Goal: Book appointment/travel/reservation

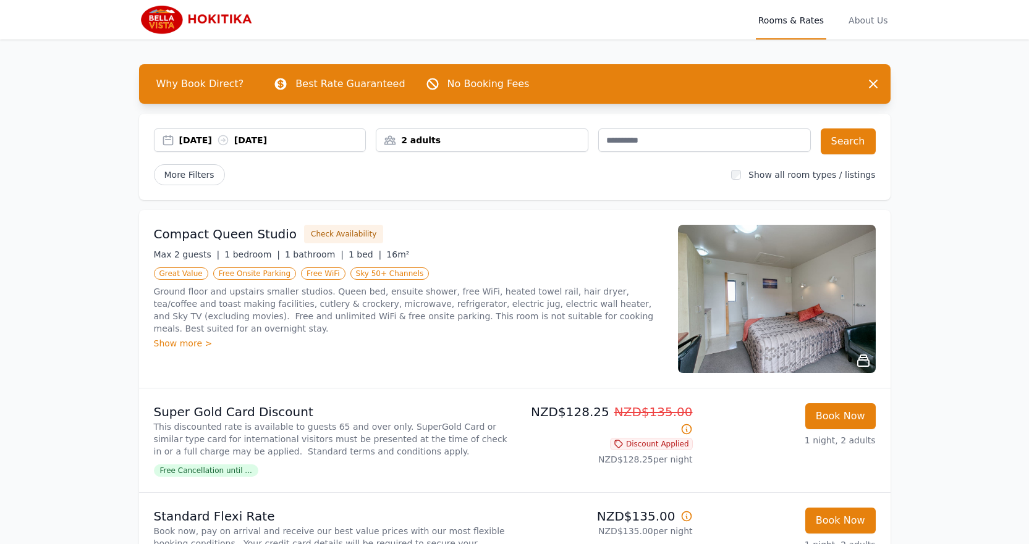
click at [202, 138] on div "[DATE] [DATE]" at bounding box center [272, 140] width 187 height 12
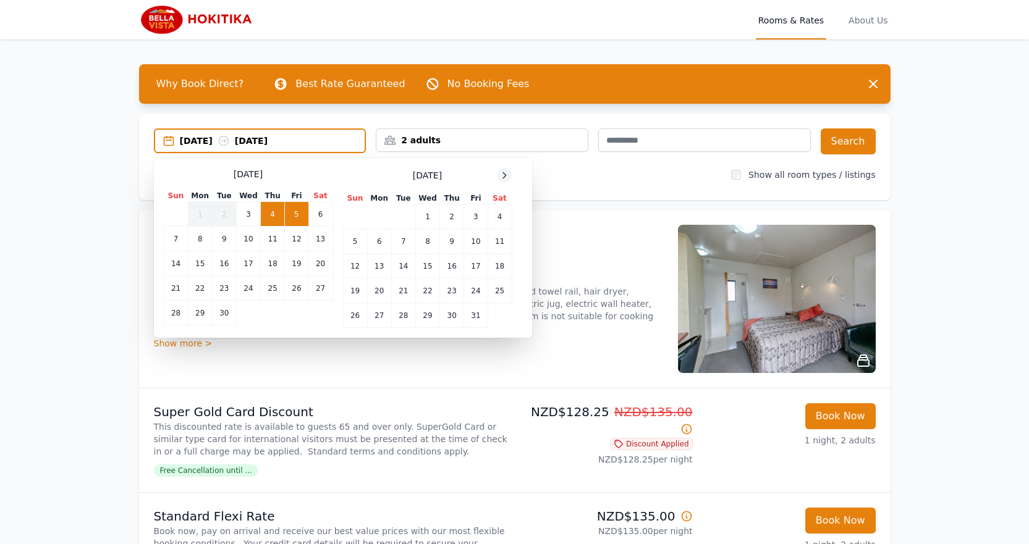
click at [507, 174] on icon at bounding box center [504, 176] width 10 height 10
click at [507, 175] on icon at bounding box center [504, 176] width 10 height 10
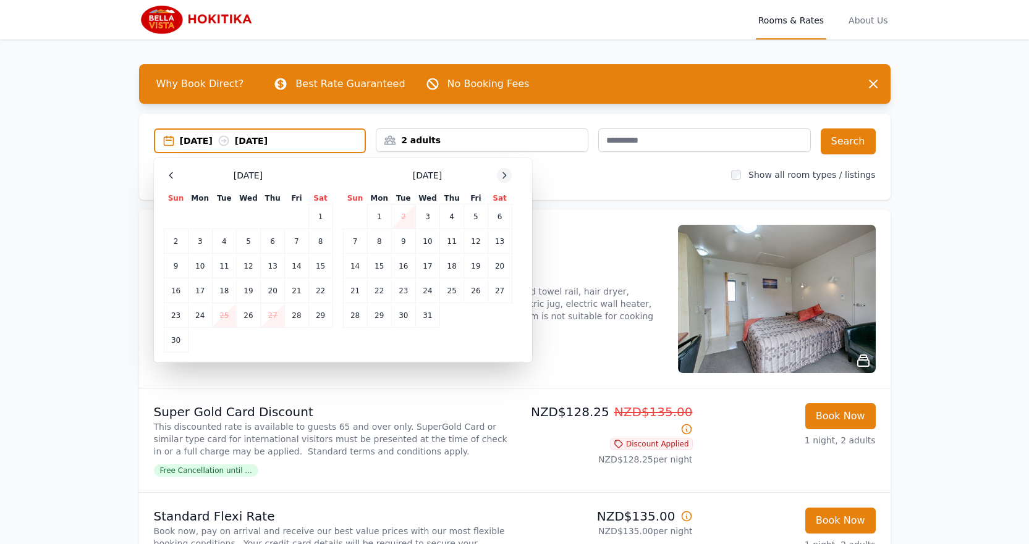
click at [507, 175] on icon at bounding box center [504, 176] width 10 height 10
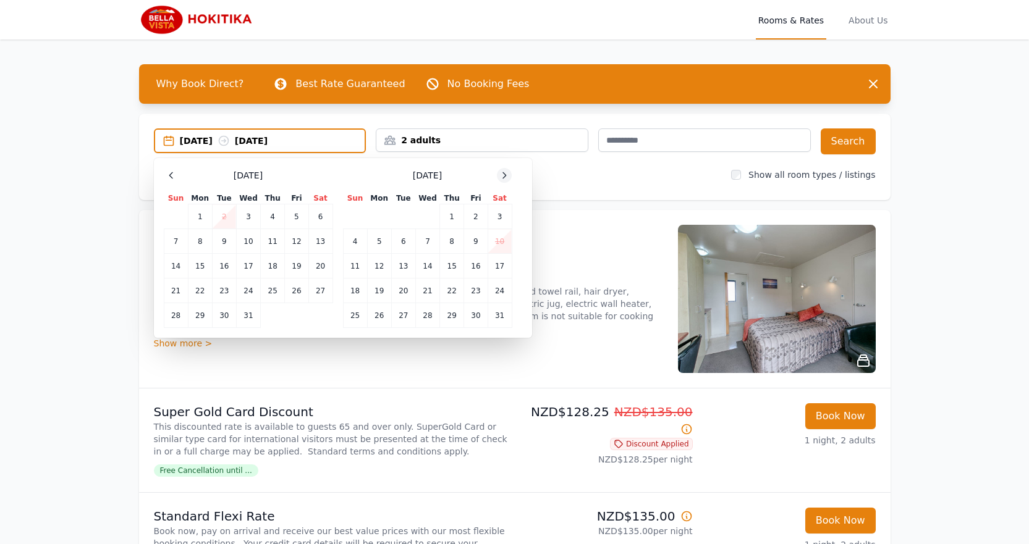
click at [507, 175] on icon at bounding box center [504, 176] width 10 height 10
click at [358, 263] on td "15" at bounding box center [355, 266] width 24 height 25
click at [377, 263] on td "16" at bounding box center [379, 266] width 24 height 25
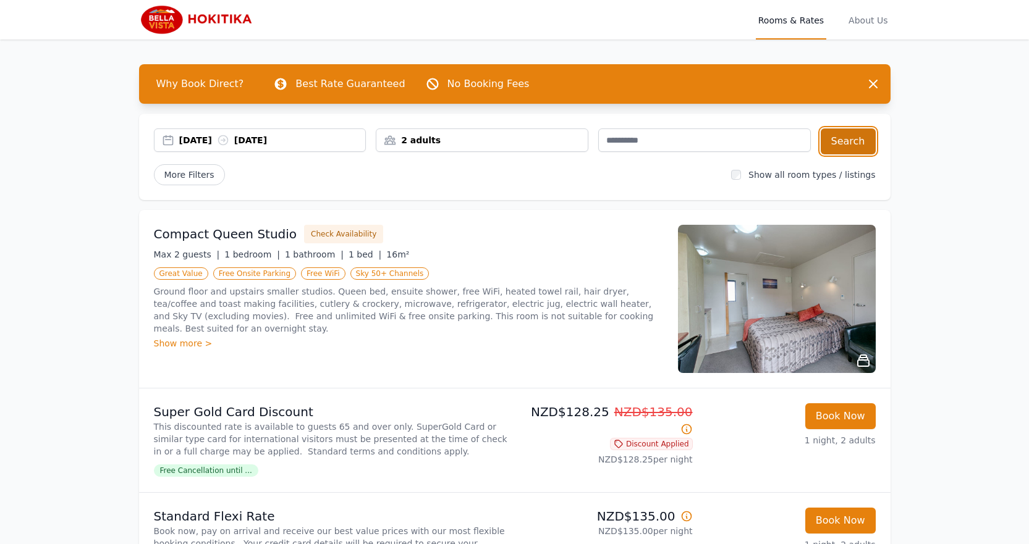
click at [846, 141] on button "Search" at bounding box center [847, 141] width 55 height 26
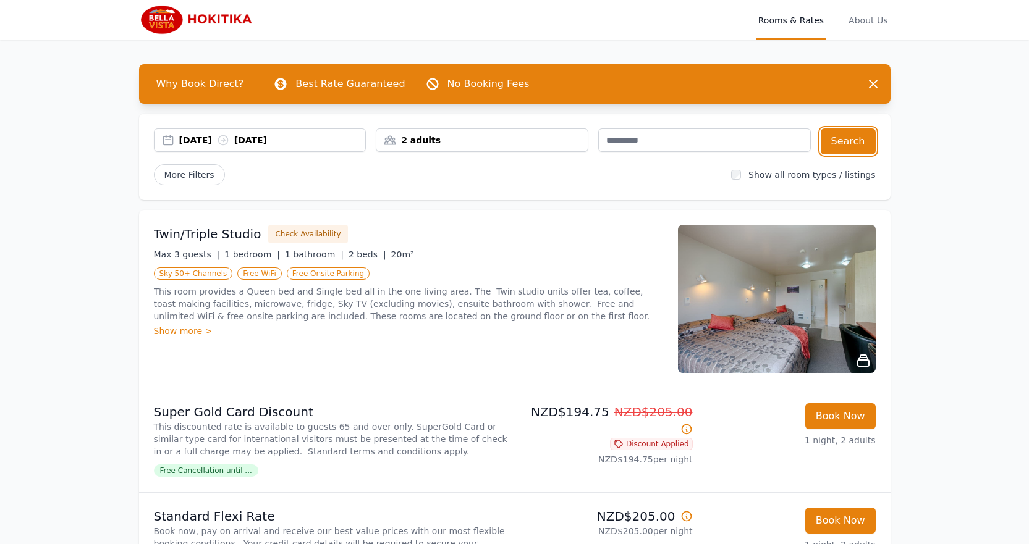
scroll to position [62, 0]
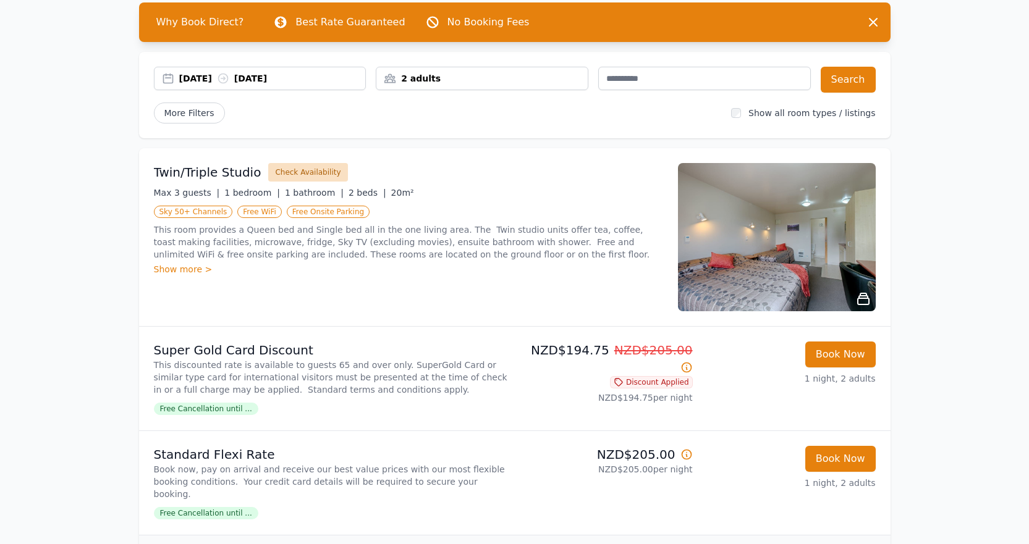
click at [297, 175] on button "Check Availability" at bounding box center [307, 172] width 79 height 19
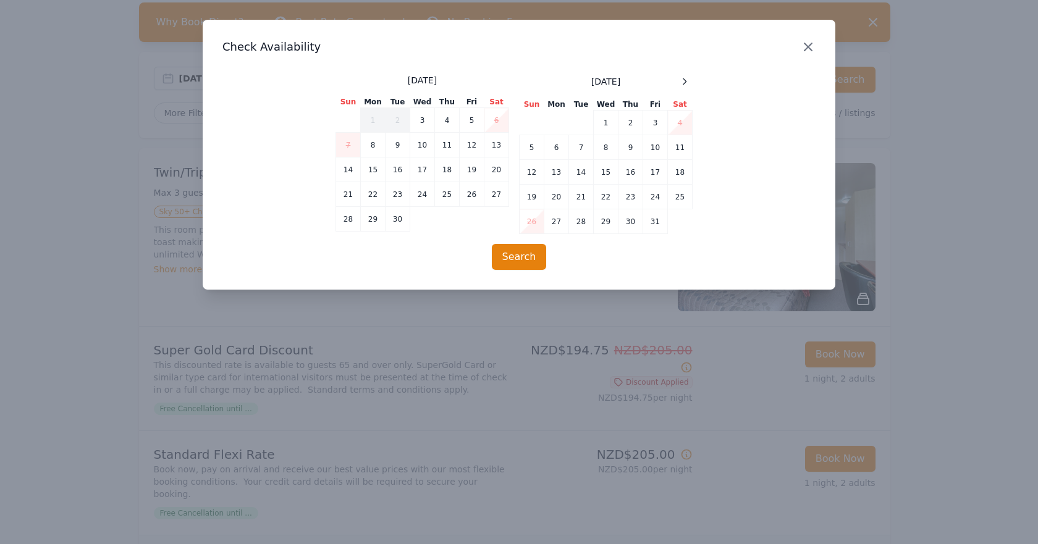
click at [809, 45] on icon "button" at bounding box center [808, 47] width 15 height 15
